Goal: Information Seeking & Learning: Learn about a topic

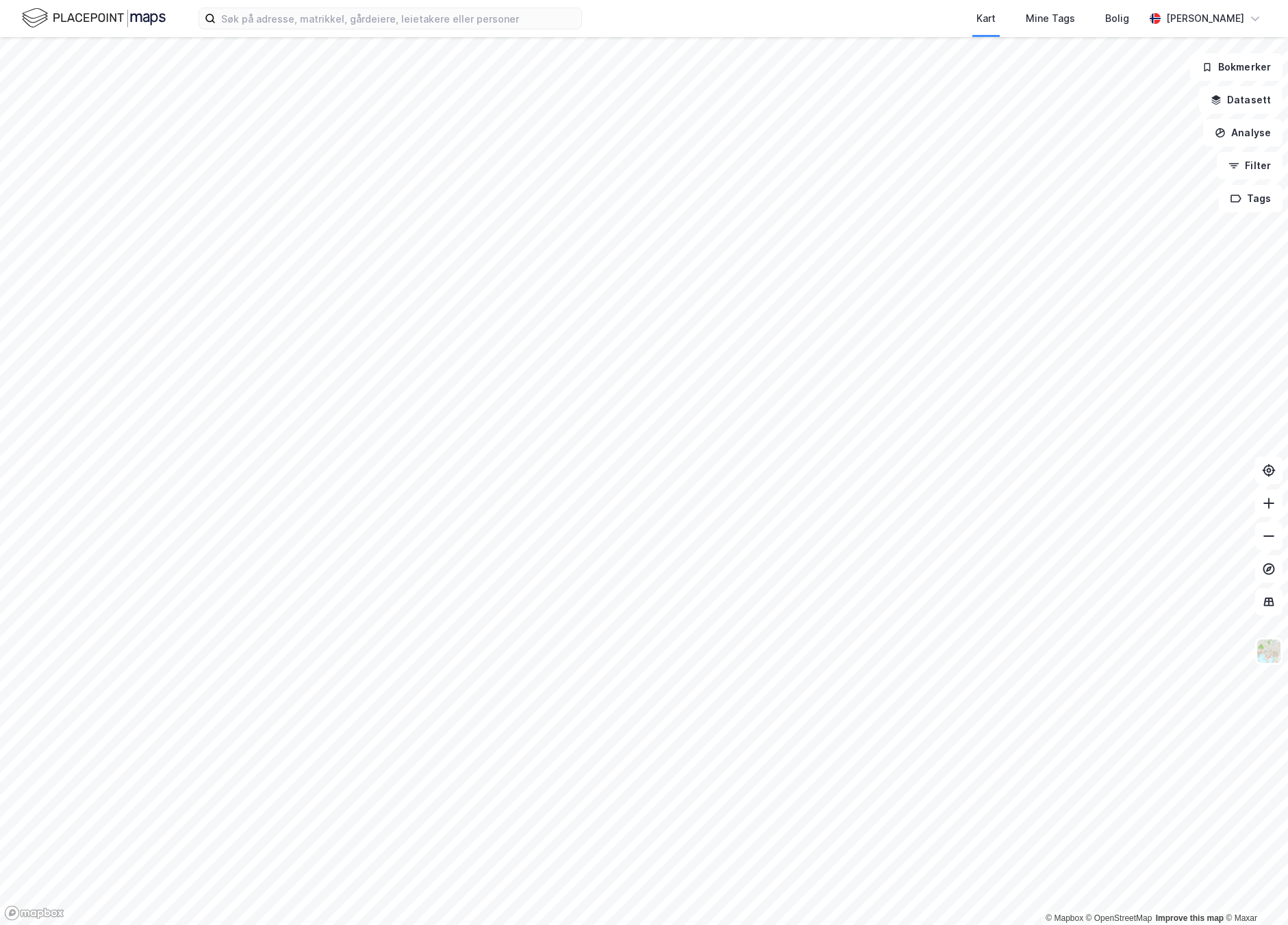
click at [873, 0] on html "Kart Mine Tags Bolig [PERSON_NAME] © Mapbox © OpenStreetMap Improve this map © …" at bounding box center [644, 462] width 1288 height 925
click at [788, 0] on html "Kart Mine Tags Bolig [PERSON_NAME] © Mapbox © OpenStreetMap Improve this map © …" at bounding box center [644, 462] width 1288 height 925
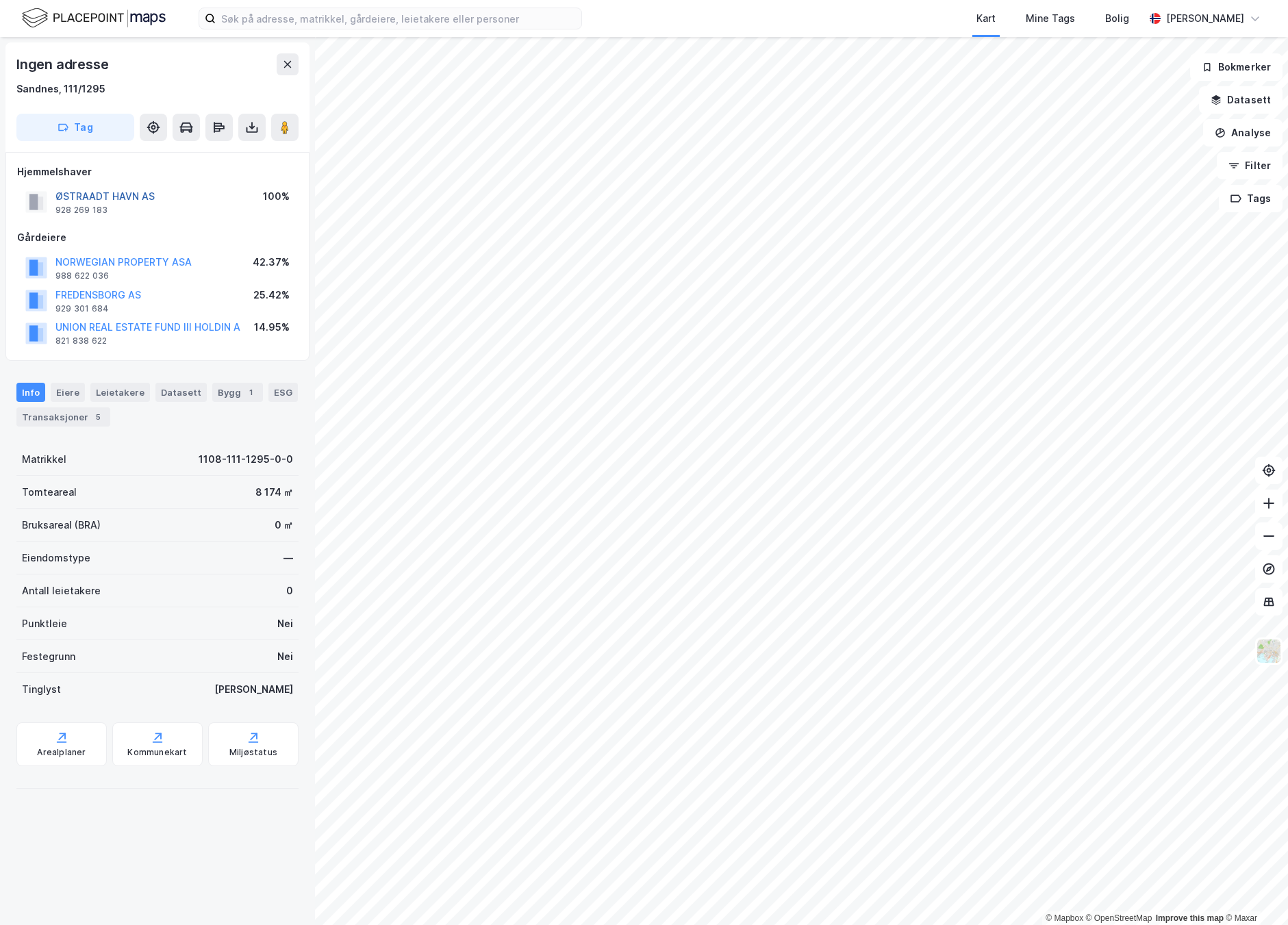
click at [0, 0] on button "ØSTRAADT HAVN AS" at bounding box center [0, 0] width 0 height 0
